Goal: Download file/media

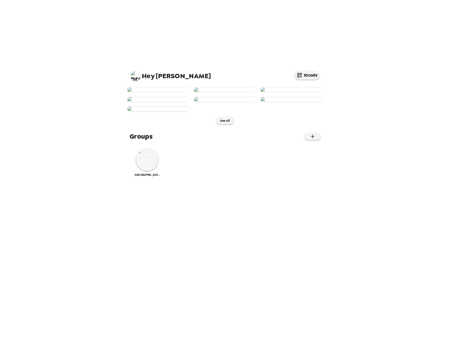
scroll to position [198, 0]
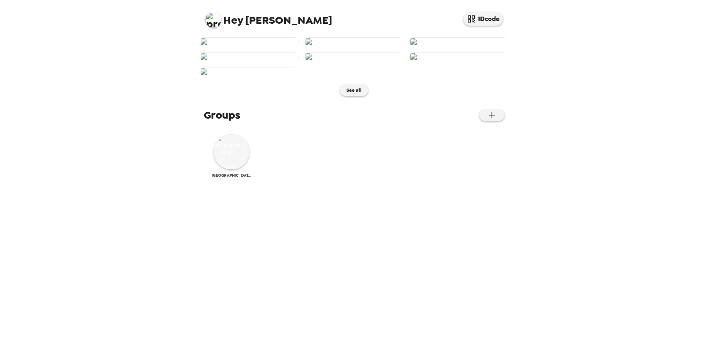
click at [237, 170] on img at bounding box center [232, 152] width 36 height 36
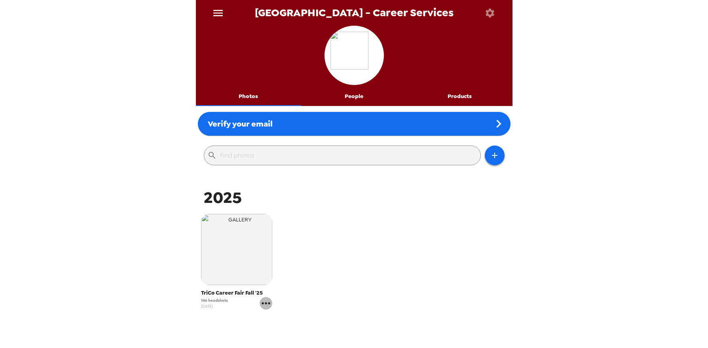
click at [266, 303] on icon "gallery menu" at bounding box center [266, 303] width 8 height 2
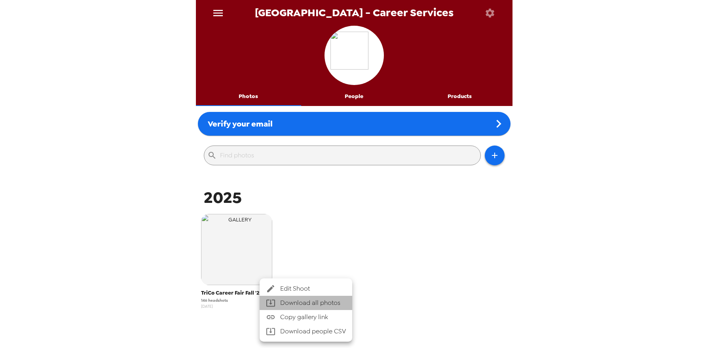
click at [294, 303] on span "Download all photos" at bounding box center [313, 302] width 66 height 9
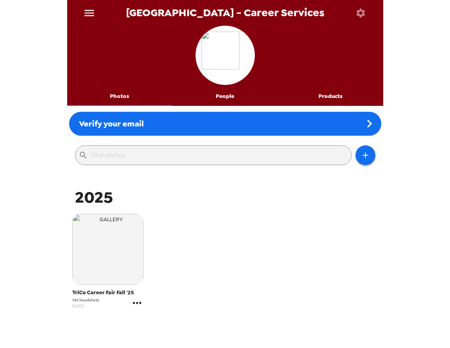
click at [137, 303] on icon "gallery menu" at bounding box center [137, 303] width 8 height 2
